Goal: Navigation & Orientation: Find specific page/section

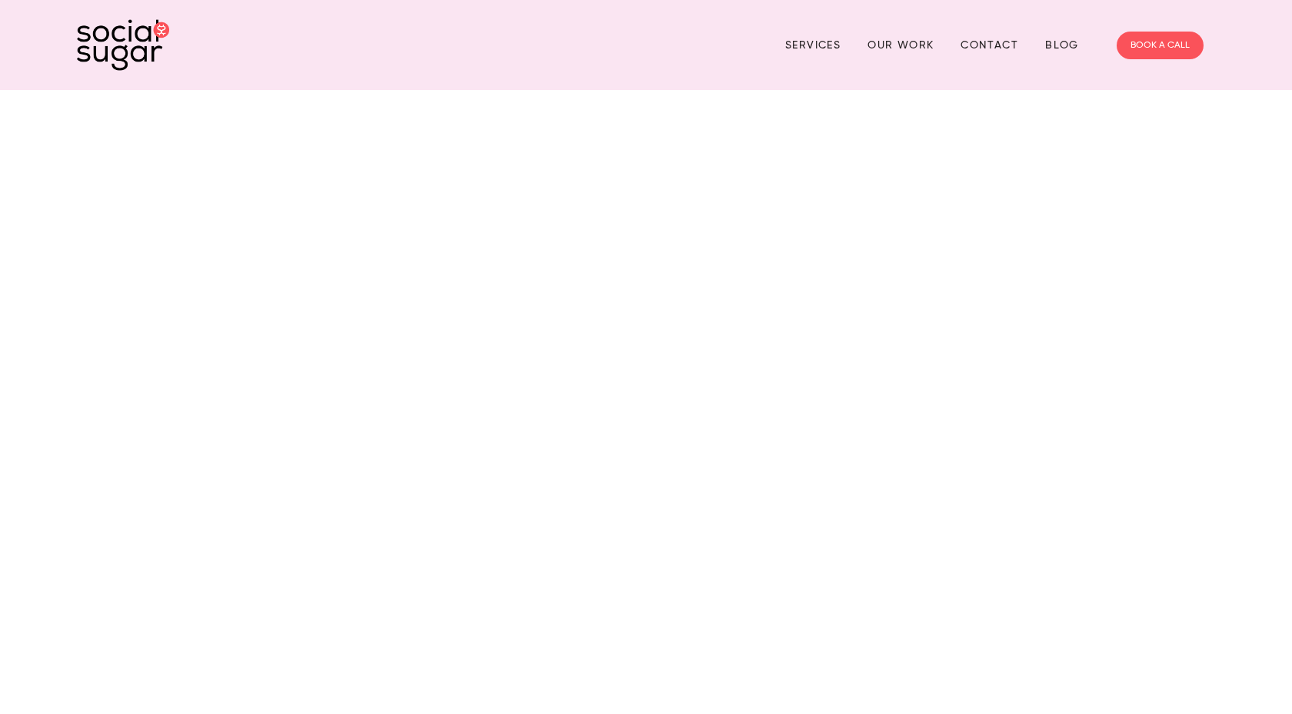
click at [814, 45] on link "Services" at bounding box center [812, 45] width 55 height 24
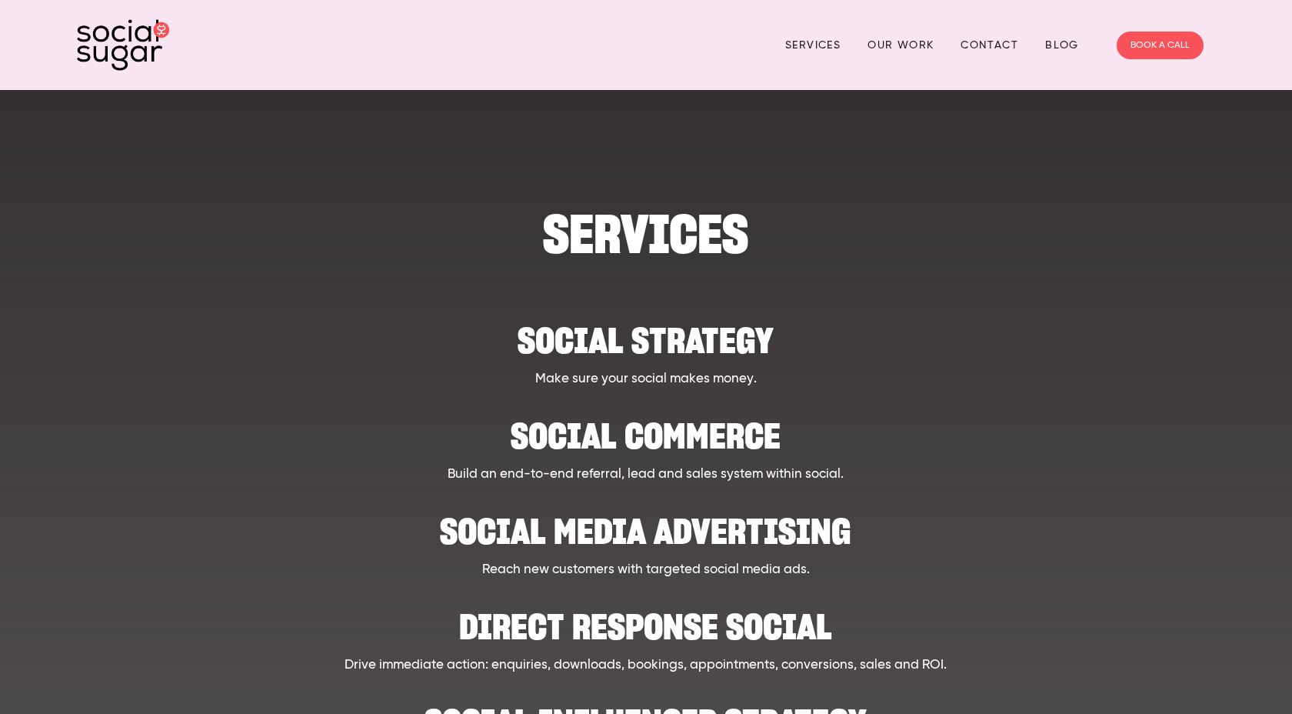
click at [879, 384] on p "Make sure your social makes money." at bounding box center [646, 379] width 983 height 20
click at [881, 45] on link "Our Work" at bounding box center [901, 45] width 66 height 24
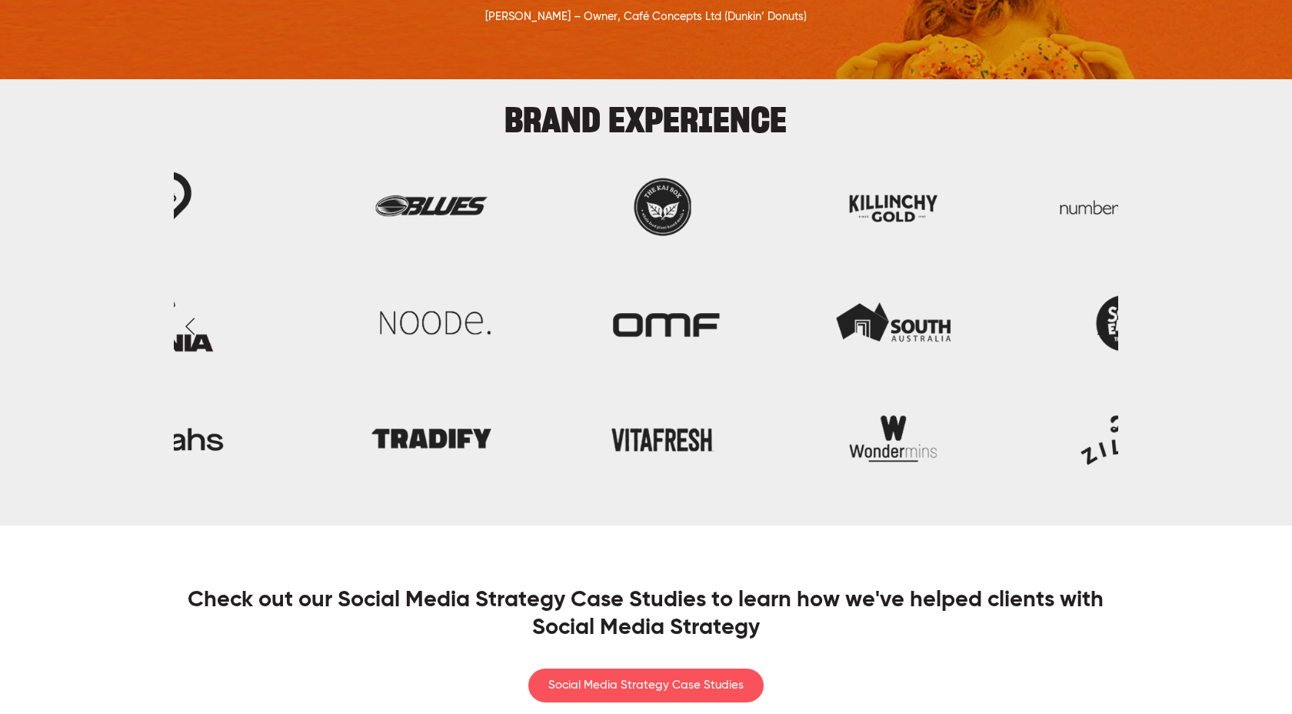
scroll to position [2677, 0]
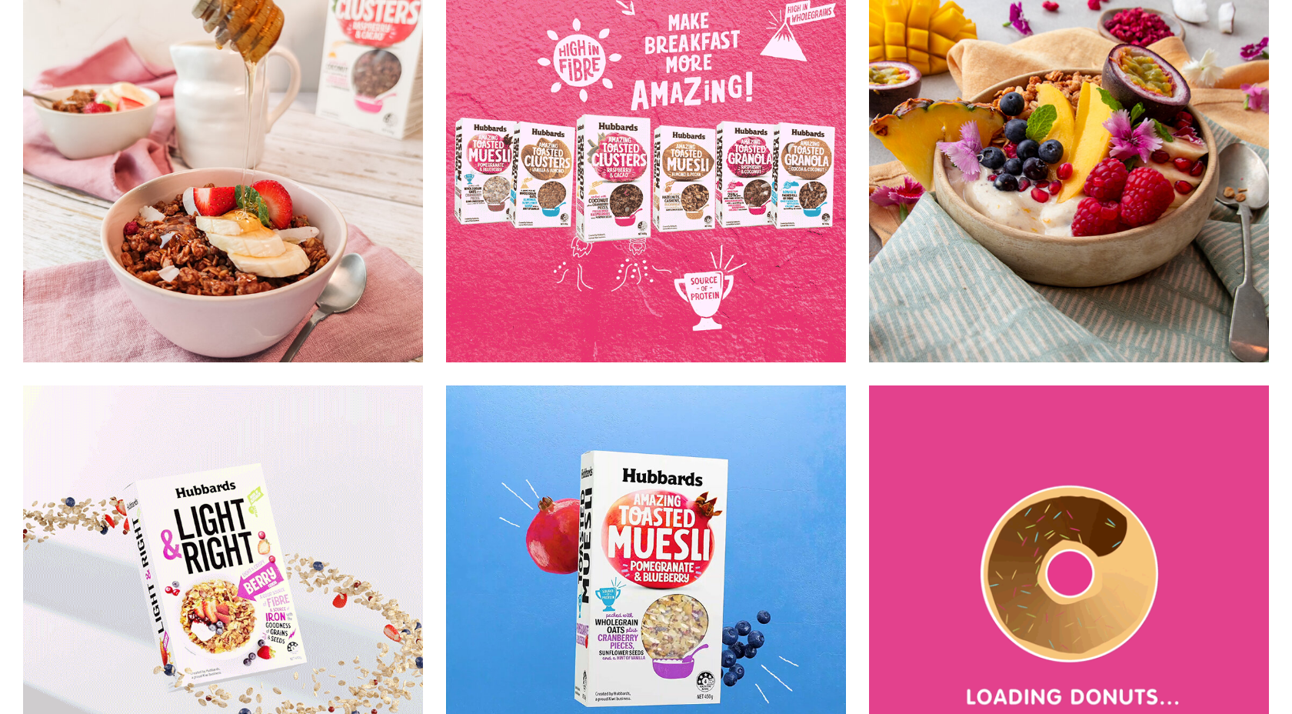
scroll to position [4216, 0]
